Goal: Transaction & Acquisition: Purchase product/service

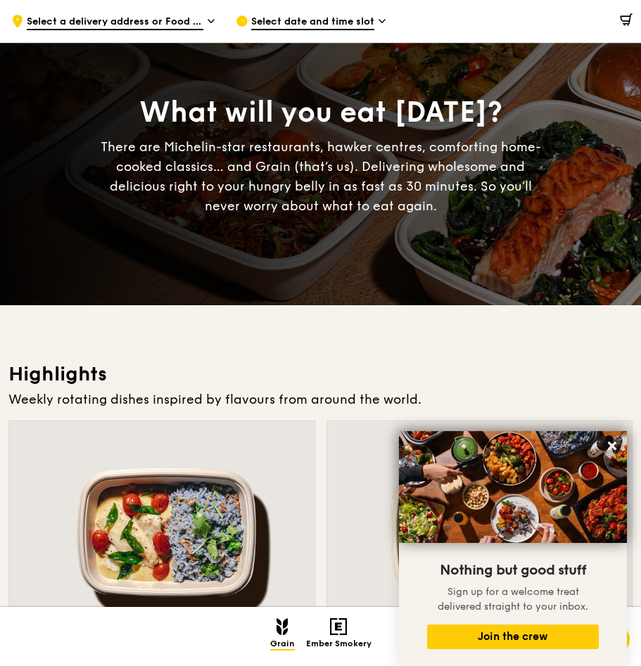
scroll to position [211, 0]
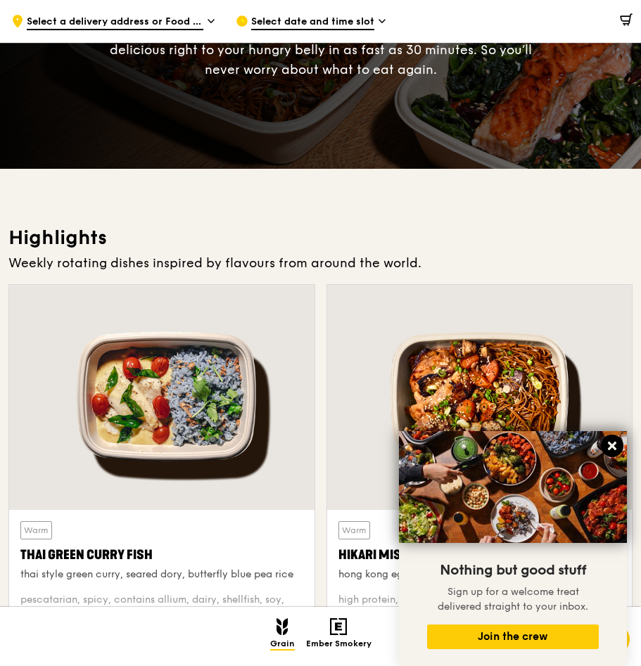
click at [607, 446] on icon at bounding box center [612, 446] width 13 height 13
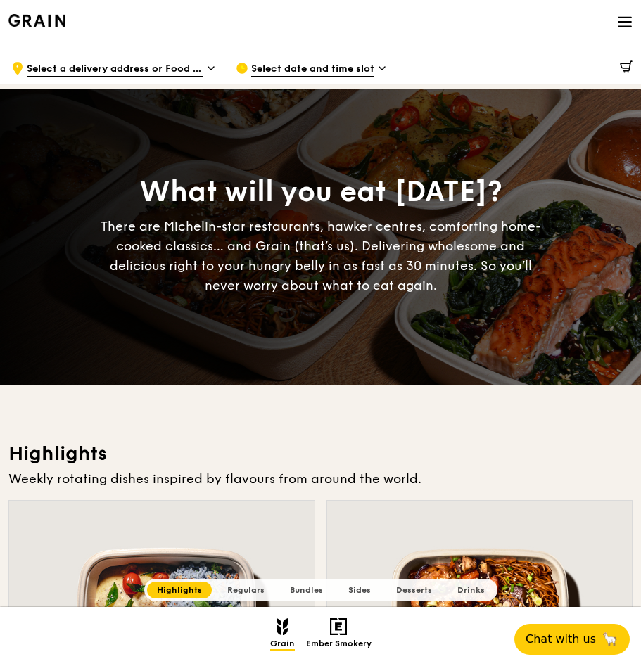
scroll to position [0, 0]
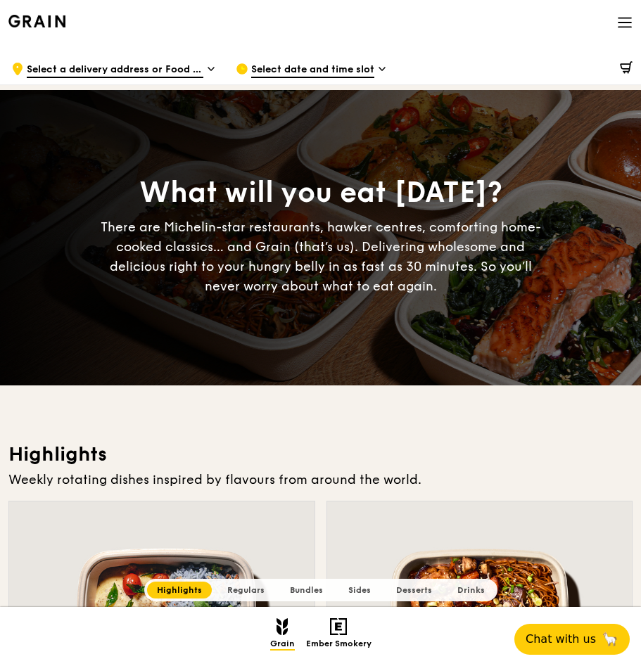
click at [625, 22] on icon at bounding box center [624, 22] width 15 height 15
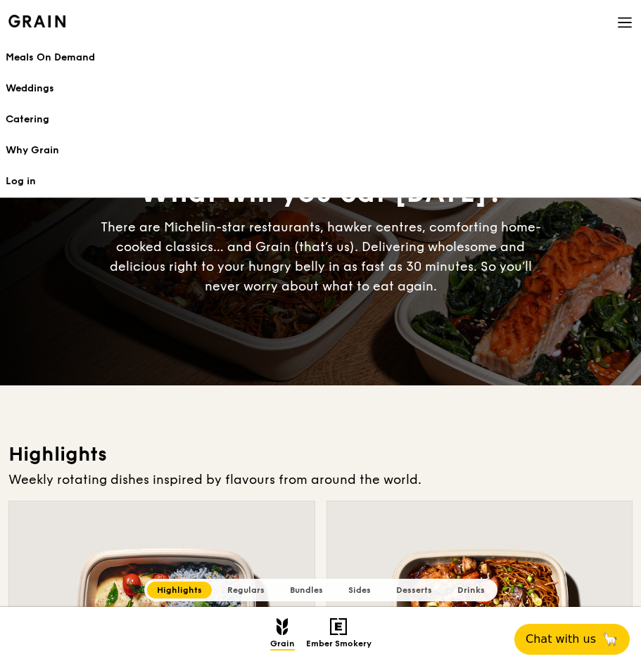
click at [46, 53] on h1 "Meals On Demand" at bounding box center [321, 58] width 630 height 14
click at [64, 57] on h1 "Meals On Demand" at bounding box center [321, 58] width 630 height 14
click at [625, 17] on icon at bounding box center [624, 22] width 15 height 15
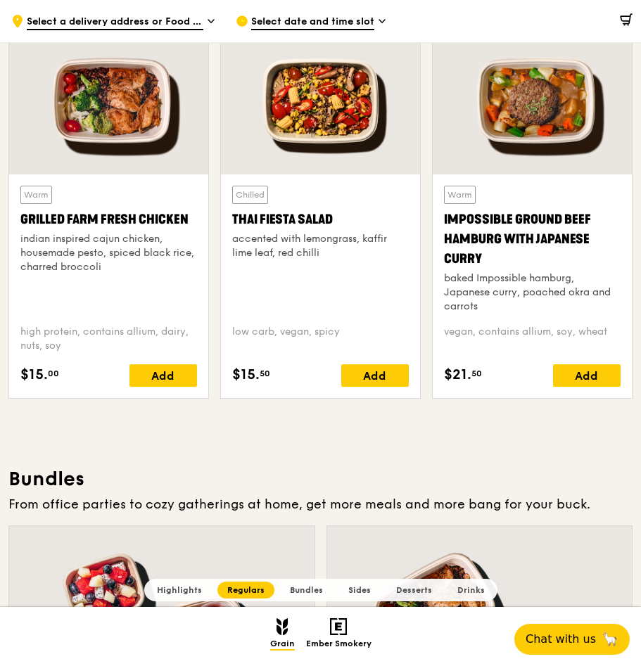
scroll to position [1619, 0]
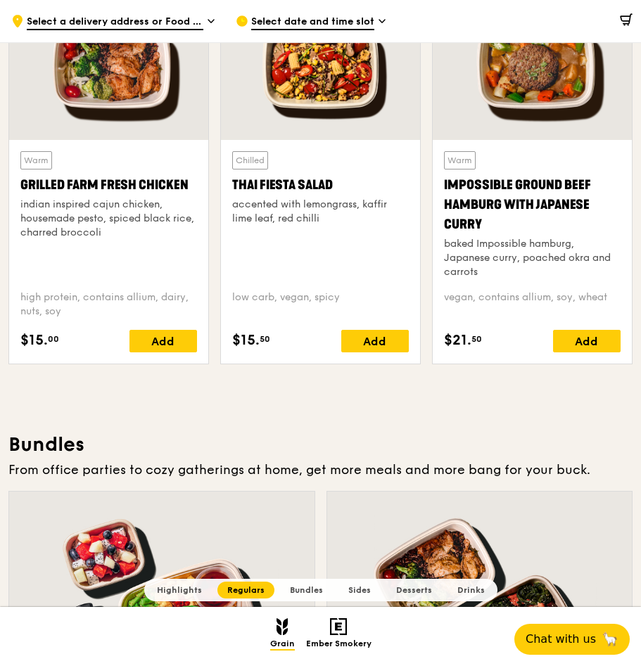
click at [120, 189] on div "Grilled Farm Fresh Chicken" at bounding box center [108, 185] width 177 height 20
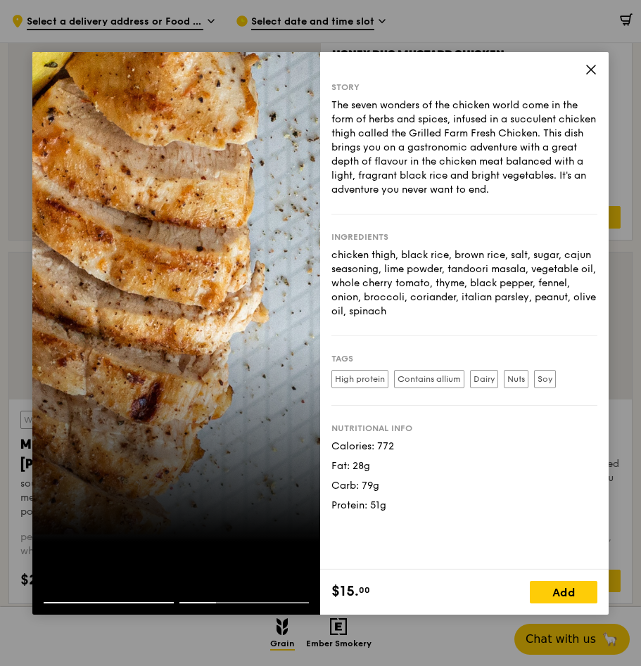
scroll to position [985, 0]
click at [597, 67] on icon at bounding box center [591, 69] width 13 height 13
